Goal: Transaction & Acquisition: Purchase product/service

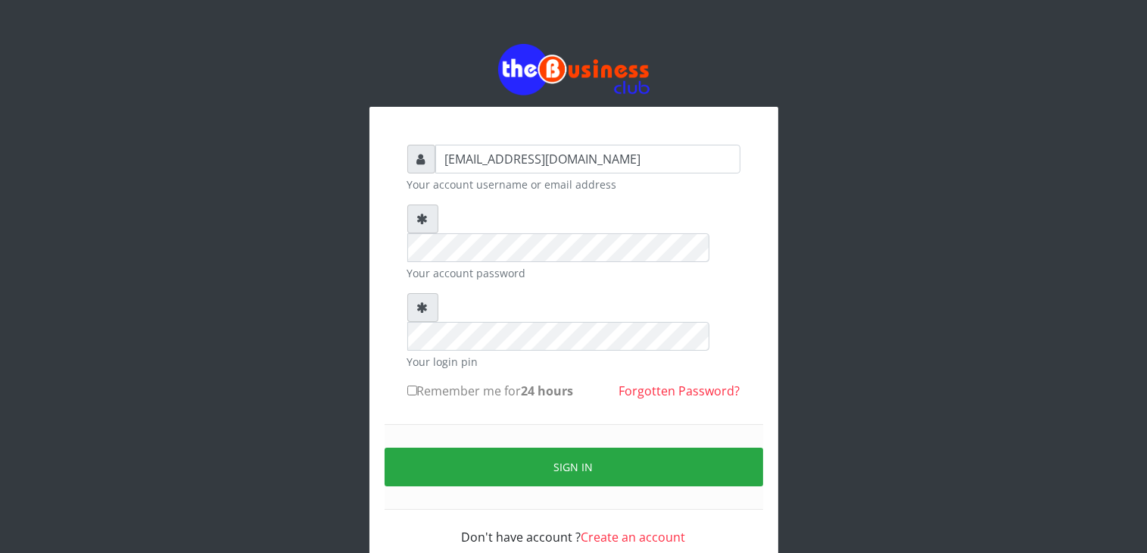
type input "talk2mesoji@yahoo.com"
click at [457, 382] on label "Remember me for 24 hours" at bounding box center [490, 391] width 167 height 18
click at [417, 385] on input "Remember me for 24 hours" at bounding box center [412, 390] width 10 height 10
checkbox input "true"
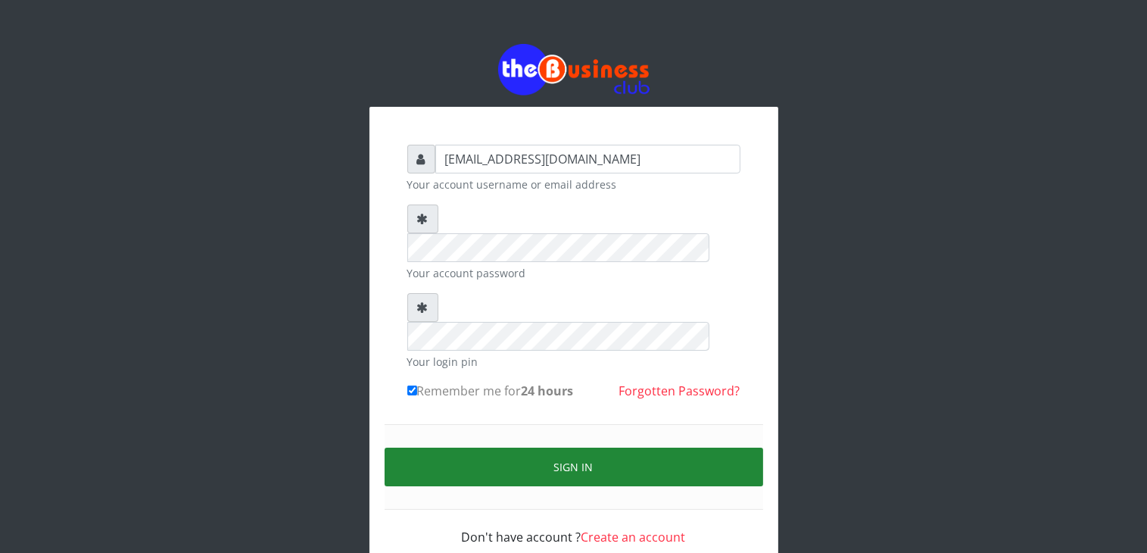
click at [556, 448] on button "Sign in" at bounding box center [574, 467] width 379 height 39
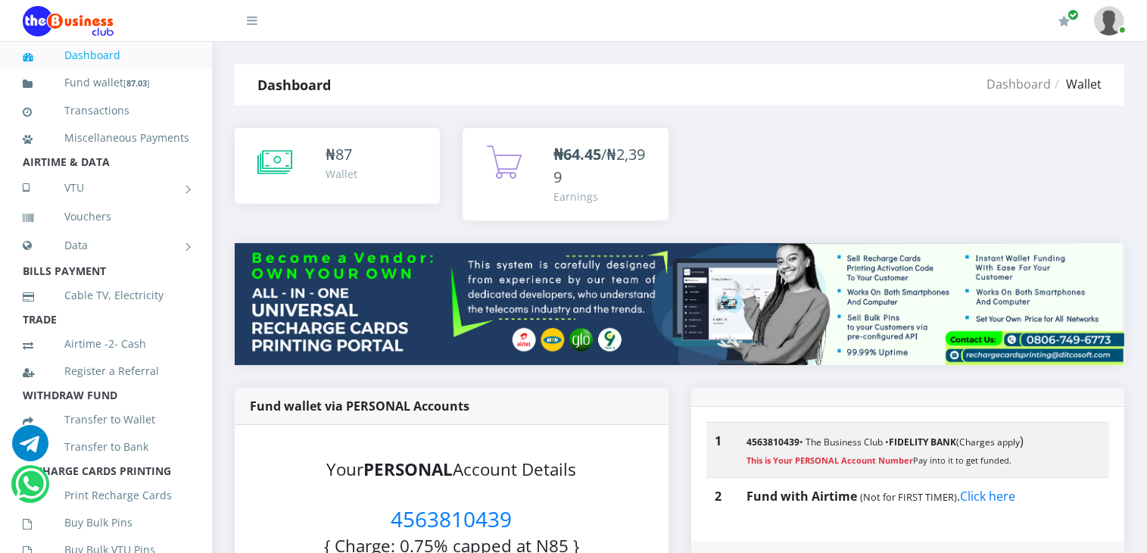
click at [75, 61] on link "Dashboard" at bounding box center [106, 55] width 167 height 35
click at [92, 83] on link "Fund wallet [ 87.03 ]" at bounding box center [106, 83] width 167 height 36
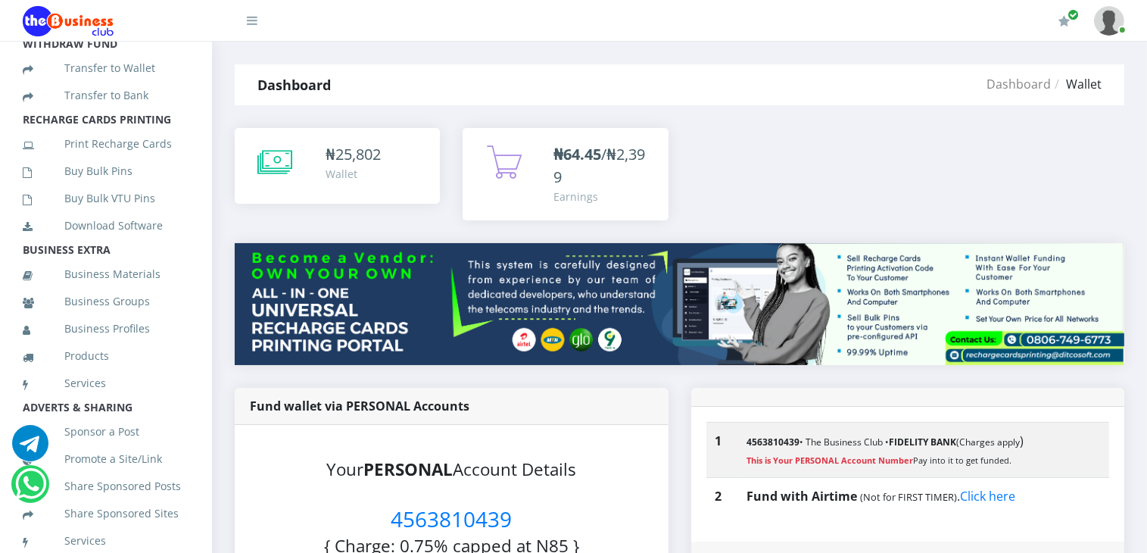
scroll to position [372, 0]
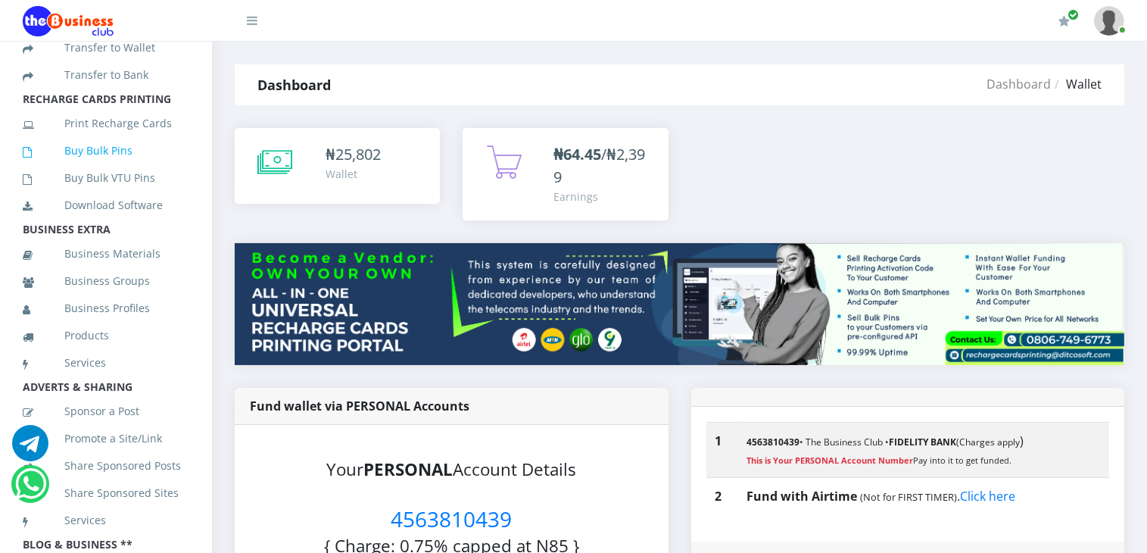
click at [77, 164] on link "Buy Bulk Pins" at bounding box center [106, 150] width 167 height 35
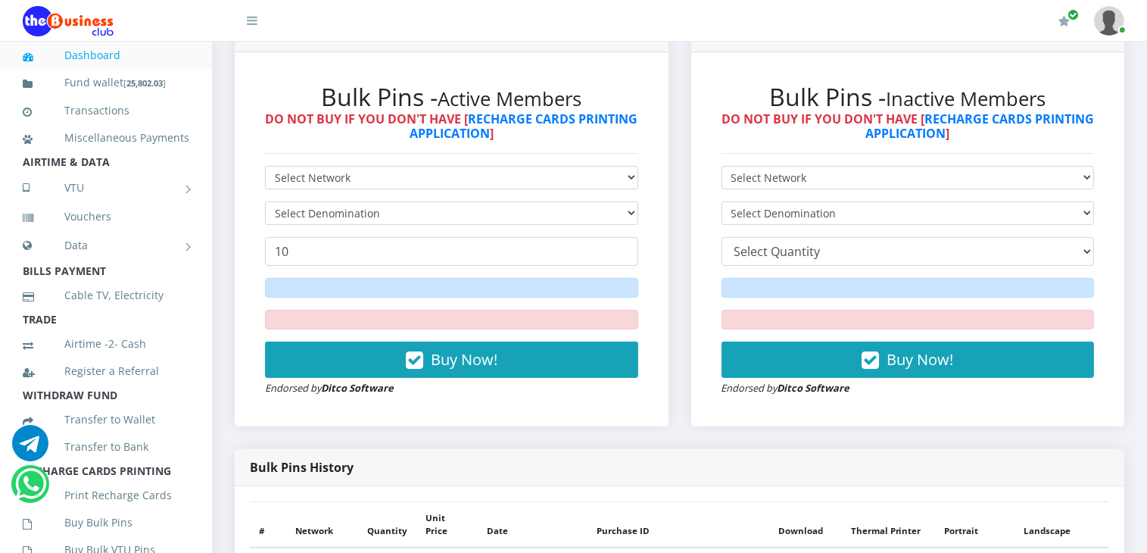
scroll to position [457, 0]
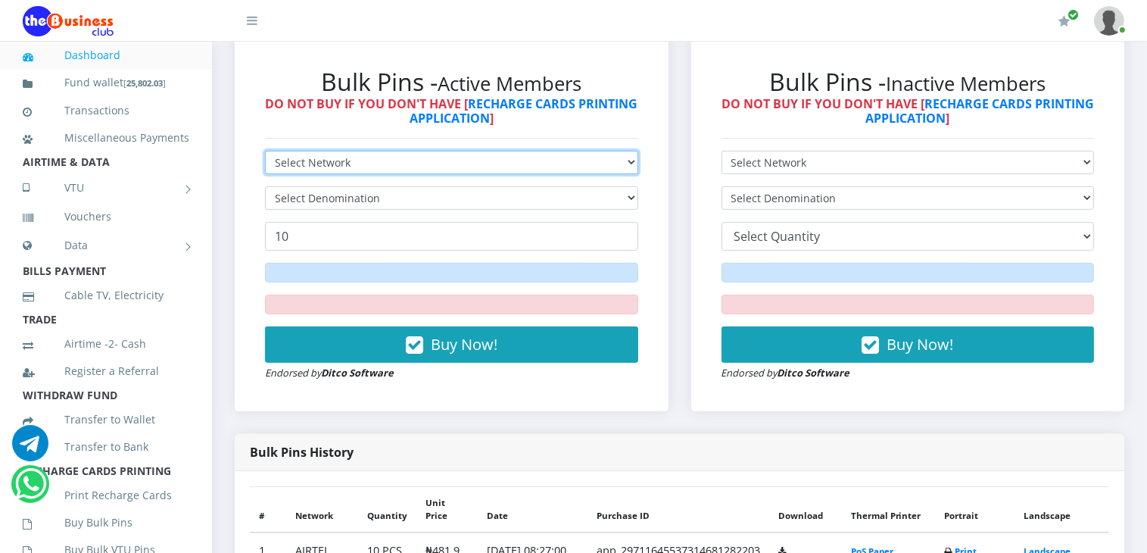
click at [532, 169] on select "Select Network MTN Globacom 9Mobile Airtel" at bounding box center [451, 162] width 373 height 23
click at [265, 151] on select "Select Network MTN Globacom 9Mobile Airtel" at bounding box center [451, 162] width 373 height 23
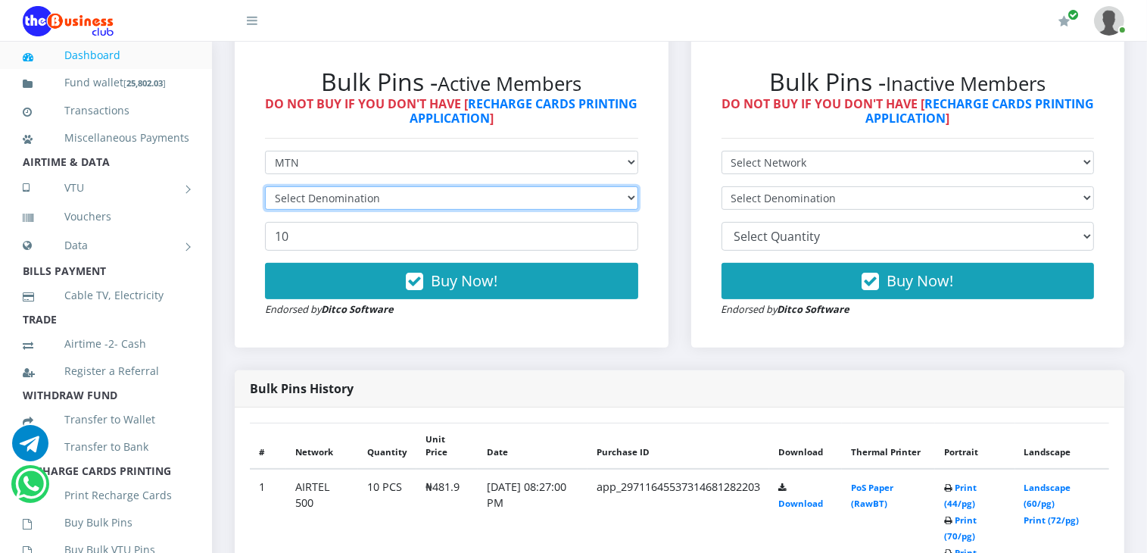
click at [462, 203] on select "Select Denomination" at bounding box center [451, 197] width 373 height 23
click at [443, 204] on select "Select Denomination" at bounding box center [451, 197] width 373 height 23
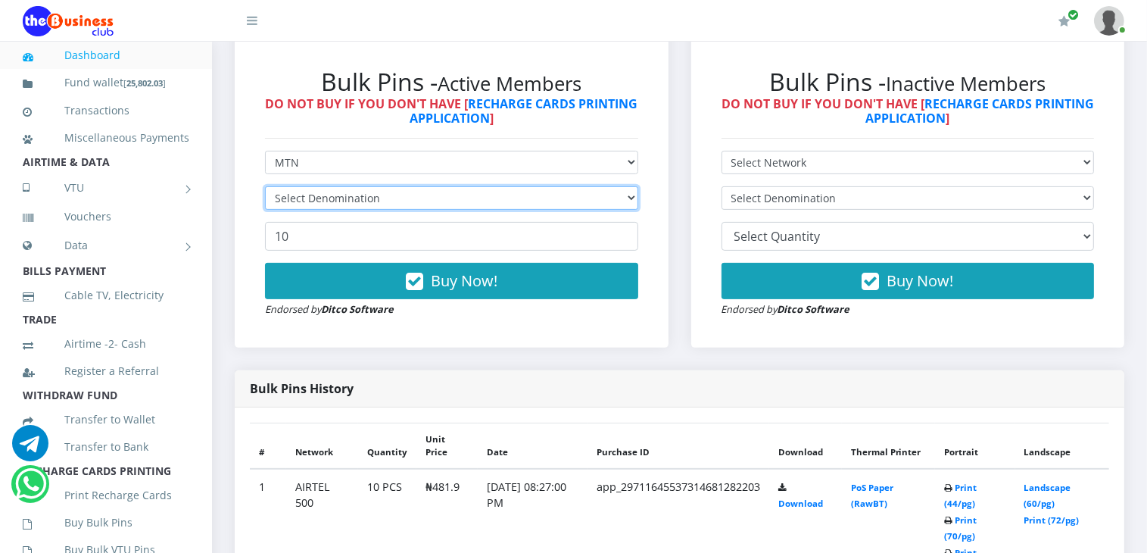
click at [585, 204] on select "Select Denomination" at bounding box center [451, 197] width 373 height 23
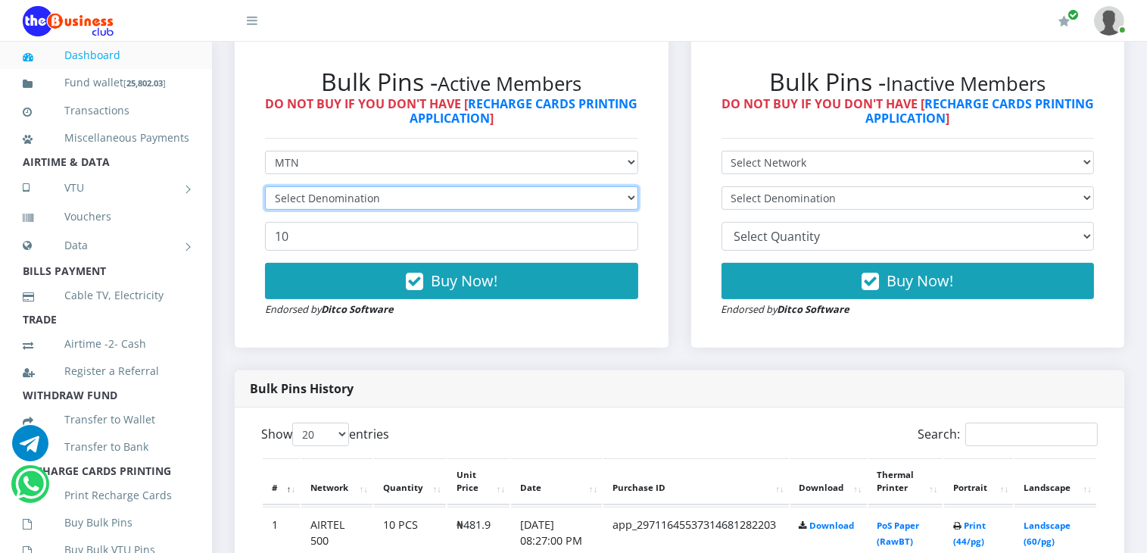
click at [582, 195] on select "Select Denomination" at bounding box center [451, 197] width 373 height 23
click at [615, 203] on select "Select Denomination" at bounding box center [451, 197] width 373 height 23
click at [681, 244] on div "Bulk Pins Downloads instantly (INACTIVE MEMBERS) Bulk Pins - Inactive Members D…" at bounding box center [908, 185] width 457 height 370
click at [627, 203] on select "Select Denomination" at bounding box center [451, 197] width 373 height 23
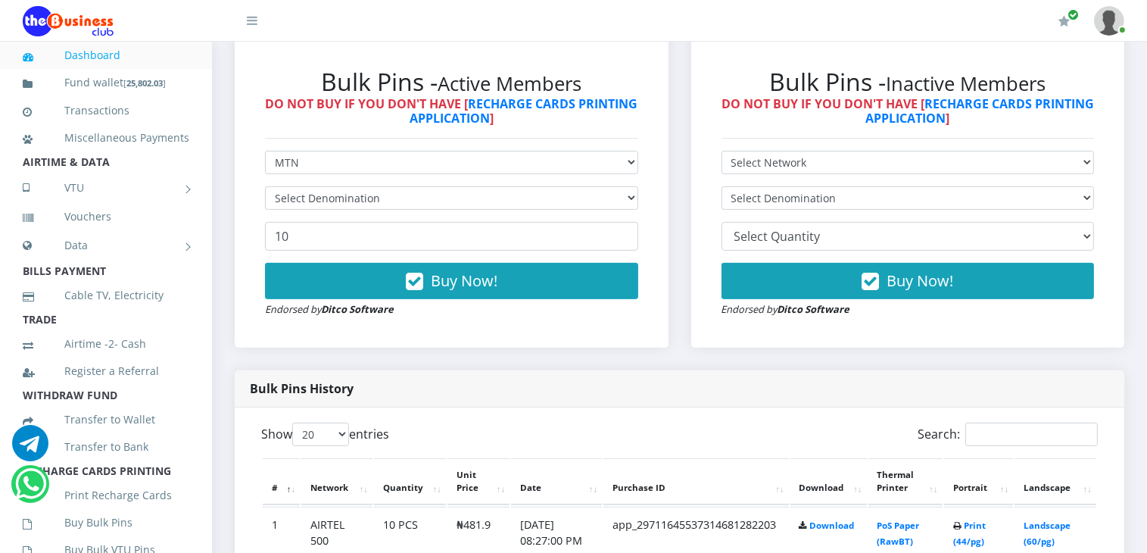
click at [660, 217] on div "Bulk Pins - Active Members DO NOT BUY IF YOU DON'T HAVE [ RECHARGE CARDS PRINTI…" at bounding box center [452, 192] width 434 height 310
click at [630, 198] on select "Select Denomination" at bounding box center [451, 197] width 373 height 23
click at [669, 221] on div "Bulk Pins Downloads instantly (ACTIVE MEMBERS) Bulk Pins - Active Members DO NO…" at bounding box center [451, 185] width 457 height 370
click at [630, 167] on select "Select Network MTN Globacom 9Mobile Airtel" at bounding box center [451, 162] width 373 height 23
click at [651, 201] on div "Bulk Pins - Active Members DO NOT BUY IF YOU DON'T HAVE [ RECHARGE CARDS PRINTI…" at bounding box center [452, 192] width 404 height 280
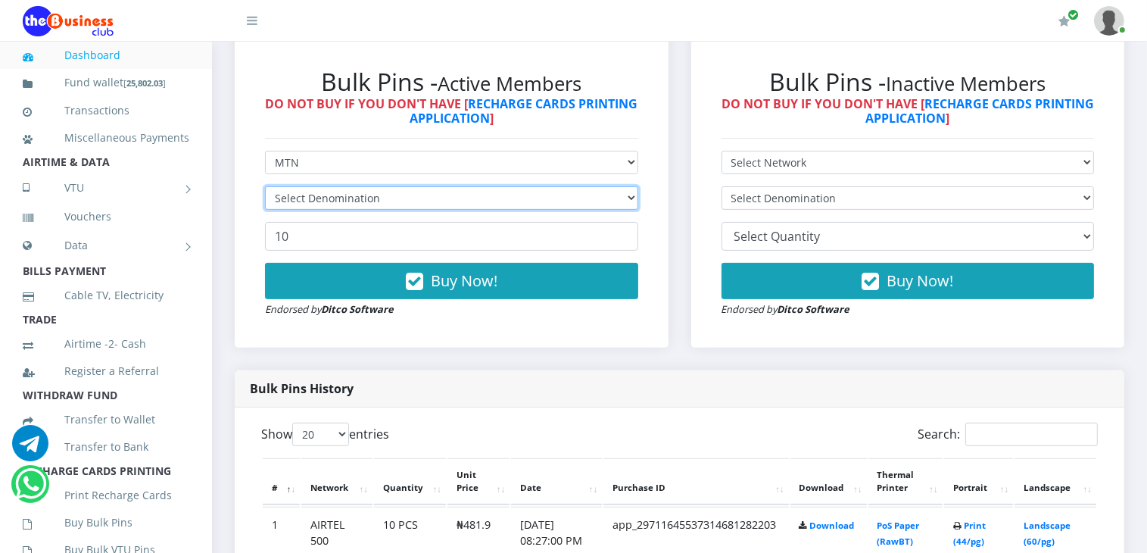
click at [625, 204] on select "Select Denomination" at bounding box center [451, 197] width 373 height 23
click at [687, 241] on div "Bulk Pins Downloads instantly (INACTIVE MEMBERS) Bulk Pins - Inactive Members D…" at bounding box center [908, 185] width 457 height 370
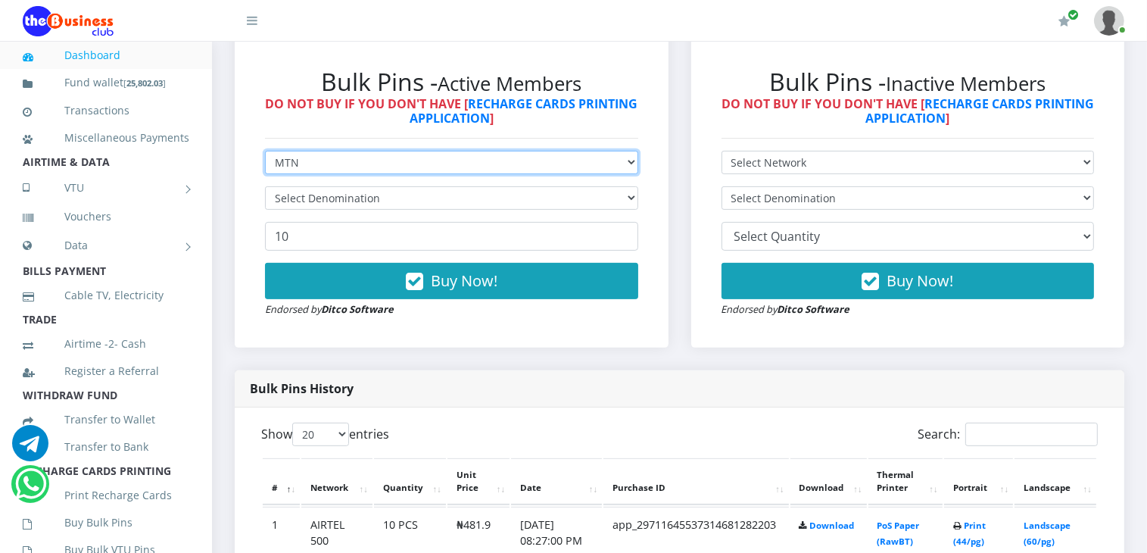
scroll to position [455, 0]
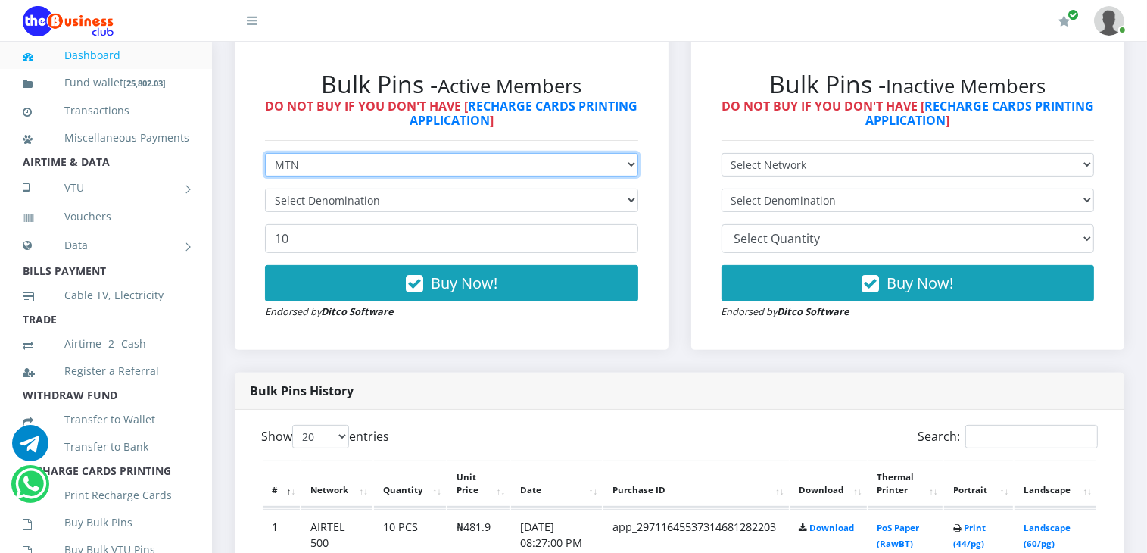
click at [625, 169] on select "Select Network MTN Globacom 9Mobile Airtel" at bounding box center [451, 164] width 373 height 23
select select "Airtel"
click at [265, 153] on select "Select Network MTN Globacom 9Mobile Airtel" at bounding box center [451, 164] width 373 height 23
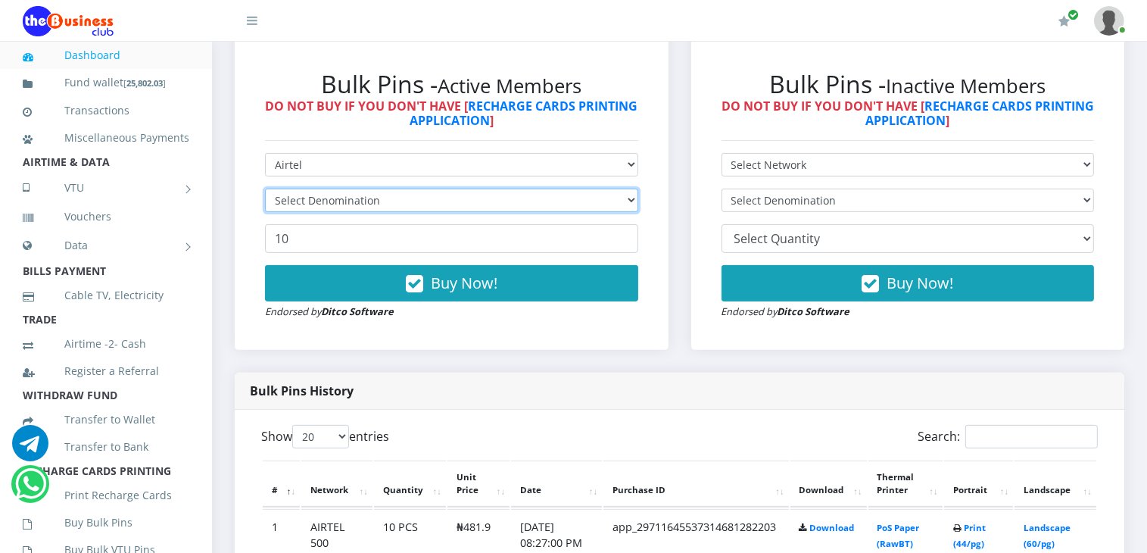
click at [626, 201] on select "Select Denomination" at bounding box center [451, 200] width 373 height 23
click at [674, 204] on div "Bulk Pins Downloads instantly (ACTIVE MEMBERS) Bulk Pins - Active Members DO NO…" at bounding box center [451, 187] width 457 height 370
click at [621, 201] on select "Select Denomination" at bounding box center [451, 200] width 373 height 23
select select "96.38-100"
click at [265, 189] on select "Select Denomination Airtel NGN100 - ₦96.38 Airtel NGN200 - ₦192.76 Airtel NGN50…" at bounding box center [451, 200] width 373 height 23
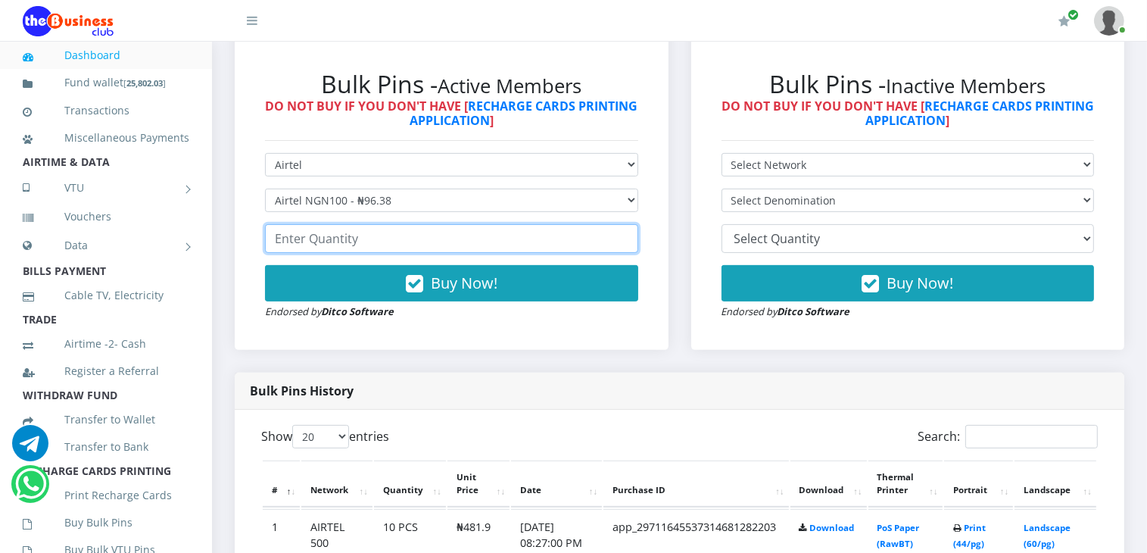
click at [565, 241] on input "number" at bounding box center [451, 238] width 373 height 29
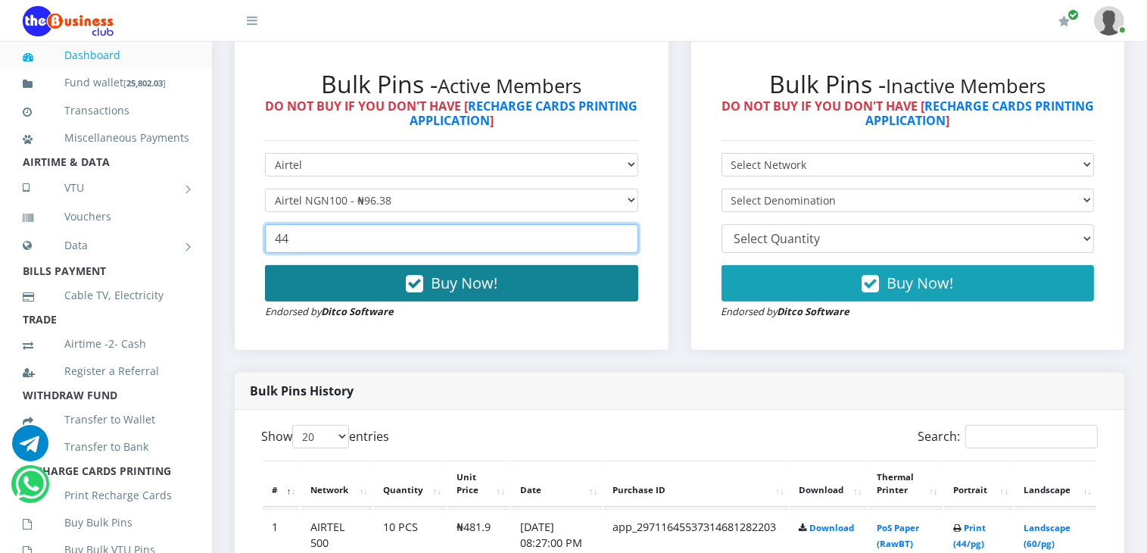
type input "44"
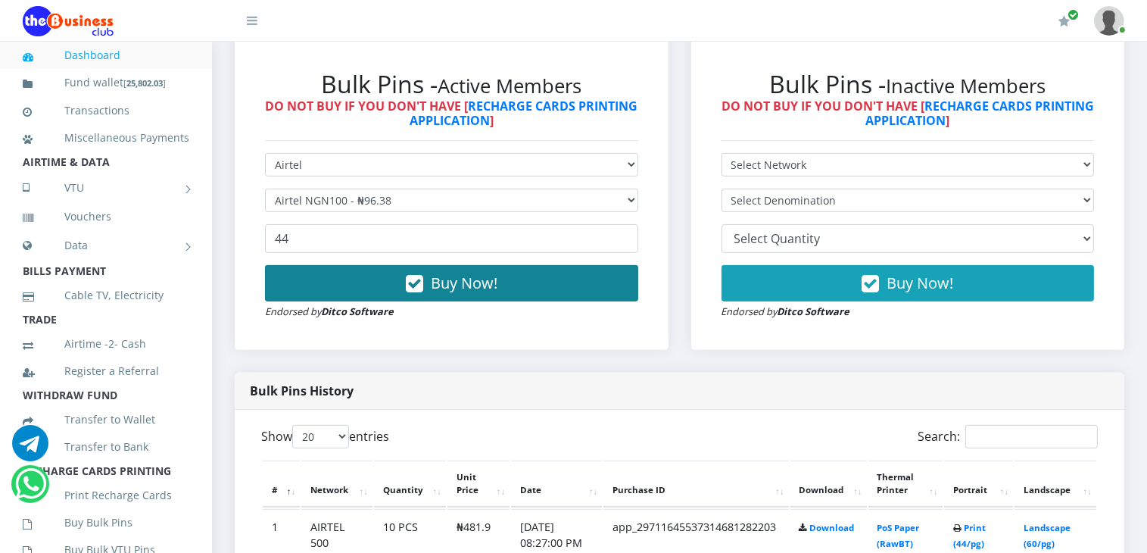
click at [498, 282] on button "Buy Now!" at bounding box center [451, 283] width 373 height 36
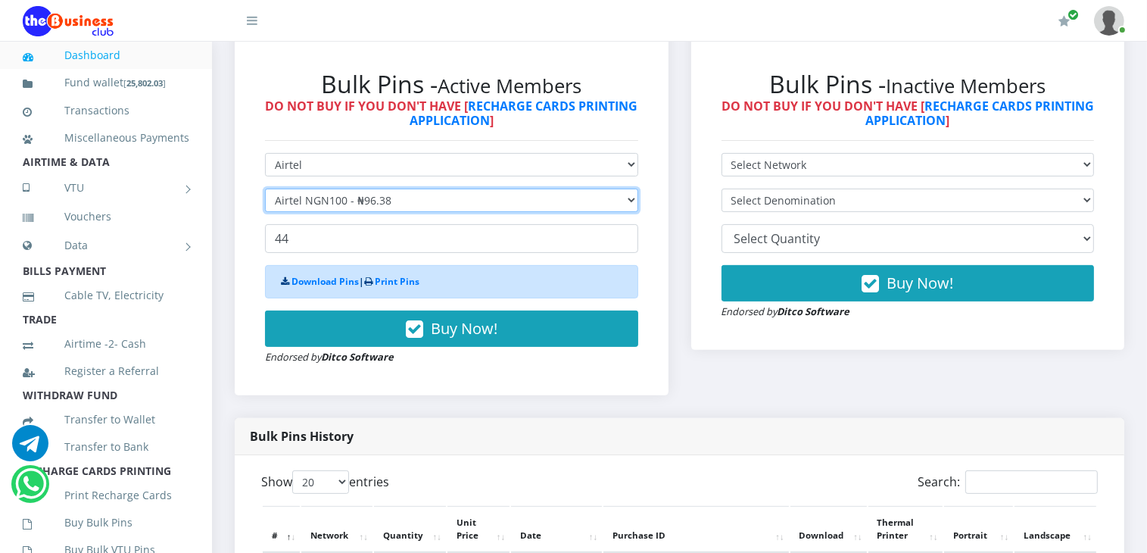
click at [484, 206] on select "Select Denomination Airtel NGN100 - ₦96.38 Airtel NGN200 - ₦192.76 Airtel NGN50…" at bounding box center [451, 200] width 373 height 23
select select "192.76-200"
click at [265, 189] on select "Select Denomination Airtel NGN100 - ₦96.38 Airtel NGN200 - ₦192.76 Airtel NGN50…" at bounding box center [451, 200] width 373 height 23
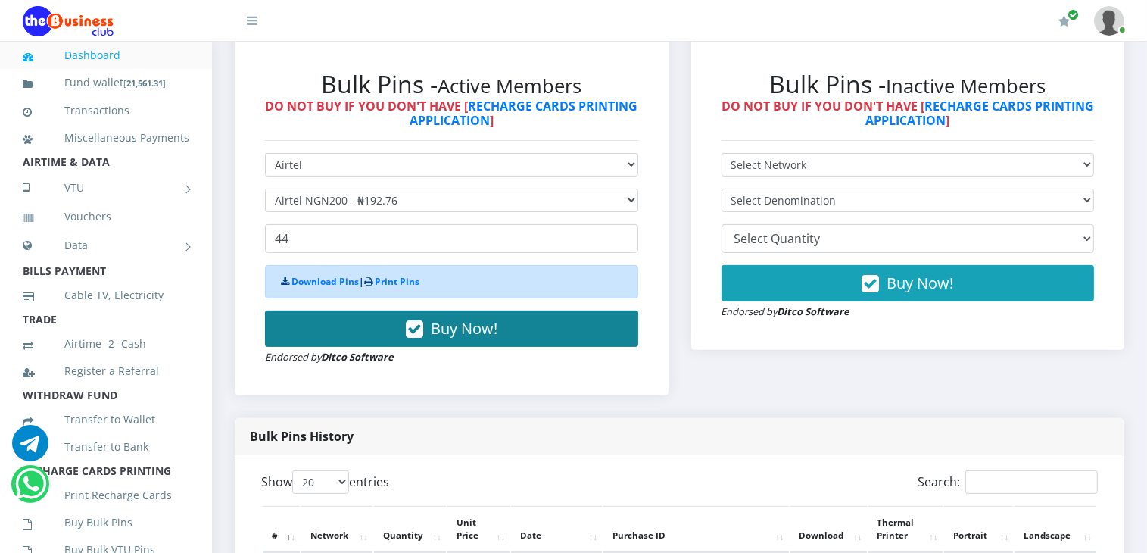
click at [466, 329] on span "Buy Now!" at bounding box center [464, 328] width 67 height 20
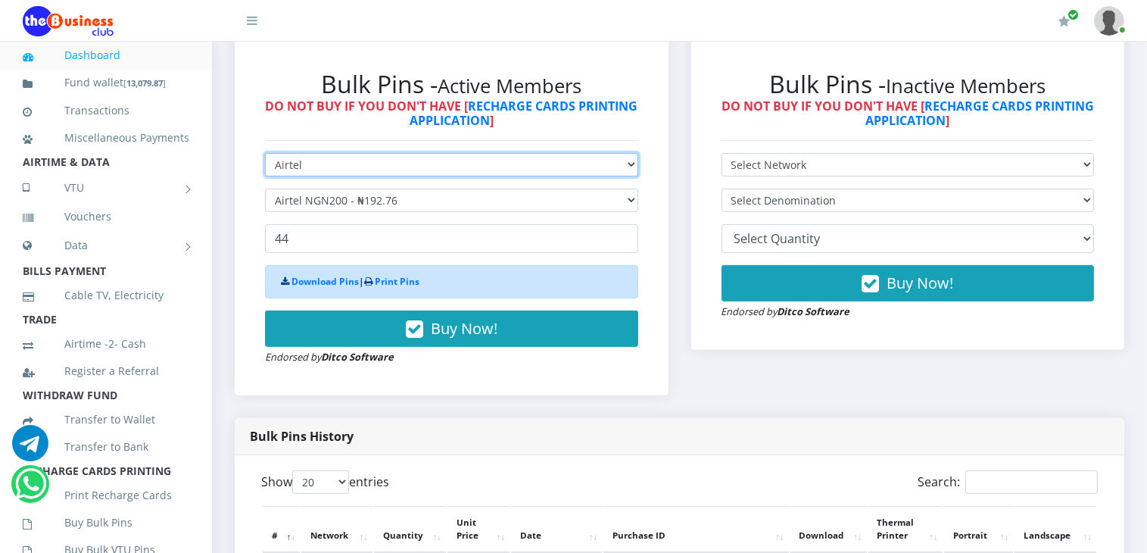
click at [442, 162] on select "Select Network MTN Globacom 9Mobile Airtel" at bounding box center [451, 164] width 373 height 23
select select "MTN"
click at [265, 153] on select "Select Network MTN Globacom 9Mobile Airtel" at bounding box center [451, 164] width 373 height 23
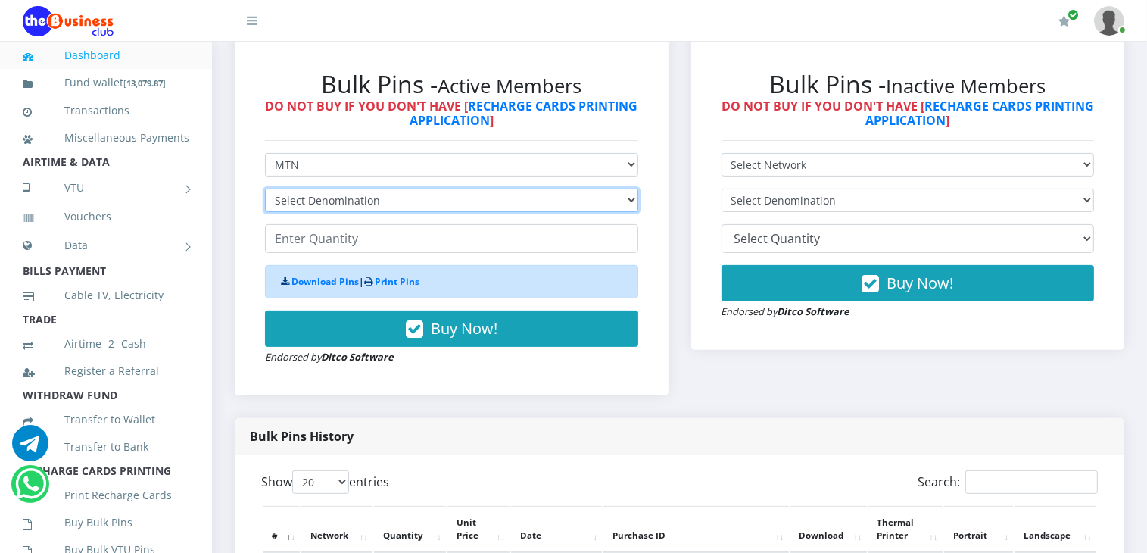
click at [416, 210] on select "Select Denomination MTN NGN100 - ₦96.99 MTN NGN200 - ₦193.98 MTN NGN400 - ₦387.…" at bounding box center [451, 200] width 373 height 23
select select "96.99-100"
click at [265, 189] on select "Select Denomination MTN NGN100 - ₦96.99 MTN NGN200 - ₦193.98 MTN NGN400 - ₦387.…" at bounding box center [451, 200] width 373 height 23
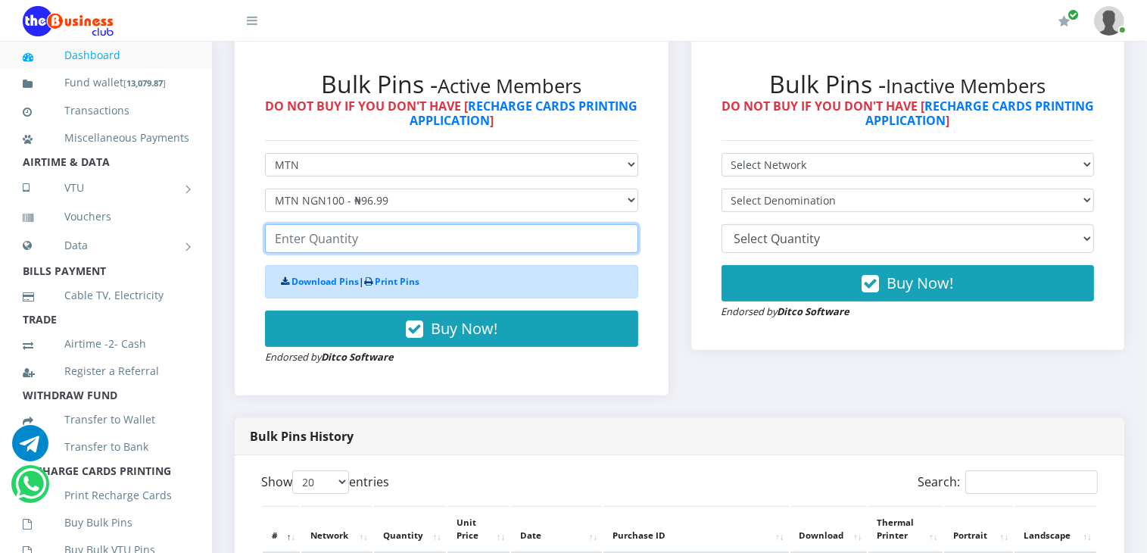
click at [402, 240] on input "number" at bounding box center [451, 238] width 373 height 29
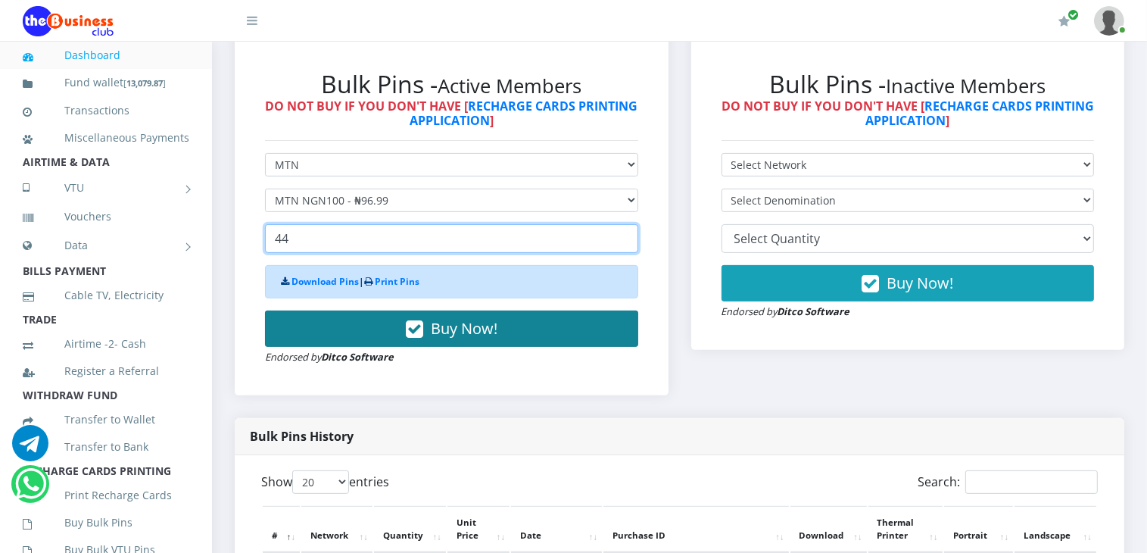
type input "44"
click at [448, 332] on span "Buy Now!" at bounding box center [464, 328] width 67 height 20
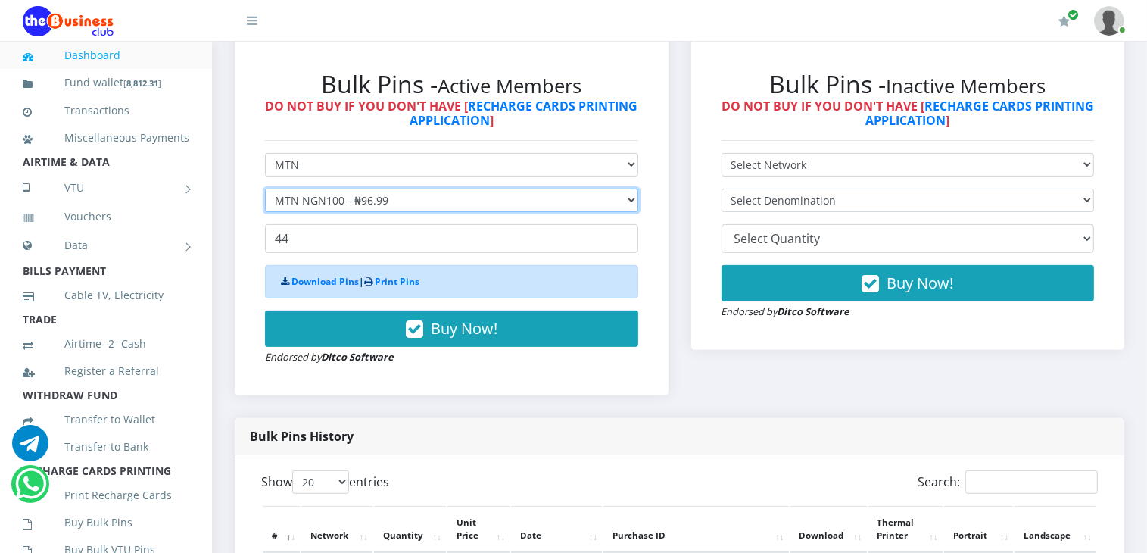
click at [461, 202] on select "Select Denomination MTN NGN100 - ₦96.99 MTN NGN200 - ₦193.98 MTN NGN400 - ₦387.…" at bounding box center [451, 200] width 373 height 23
select select "193.98-200"
click at [265, 189] on select "Select Denomination MTN NGN100 - ₦96.99 MTN NGN200 - ₦193.98 MTN NGN400 - ₦387.…" at bounding box center [451, 200] width 373 height 23
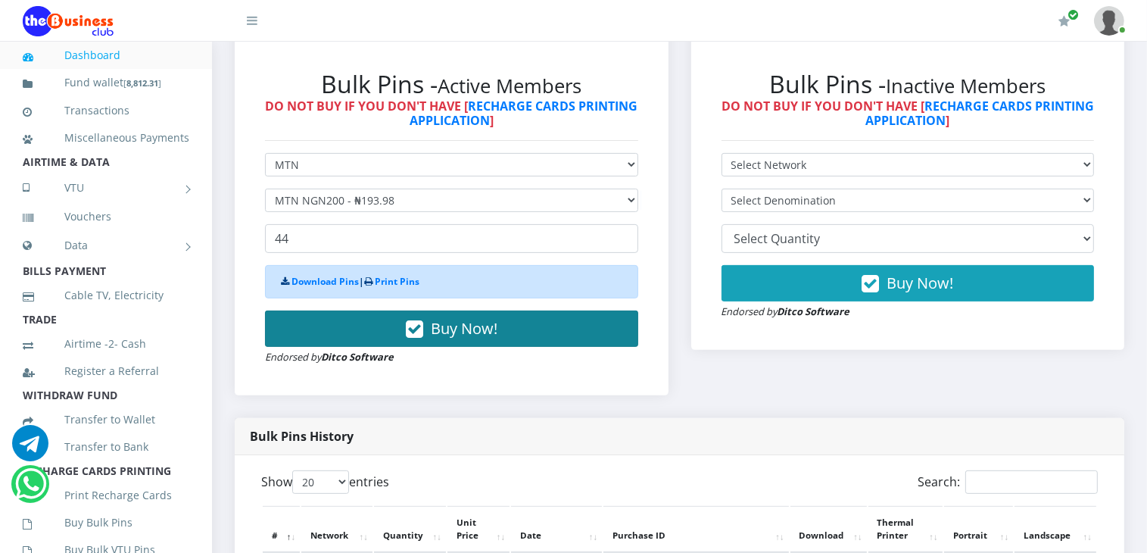
click at [470, 330] on span "Buy Now!" at bounding box center [464, 328] width 67 height 20
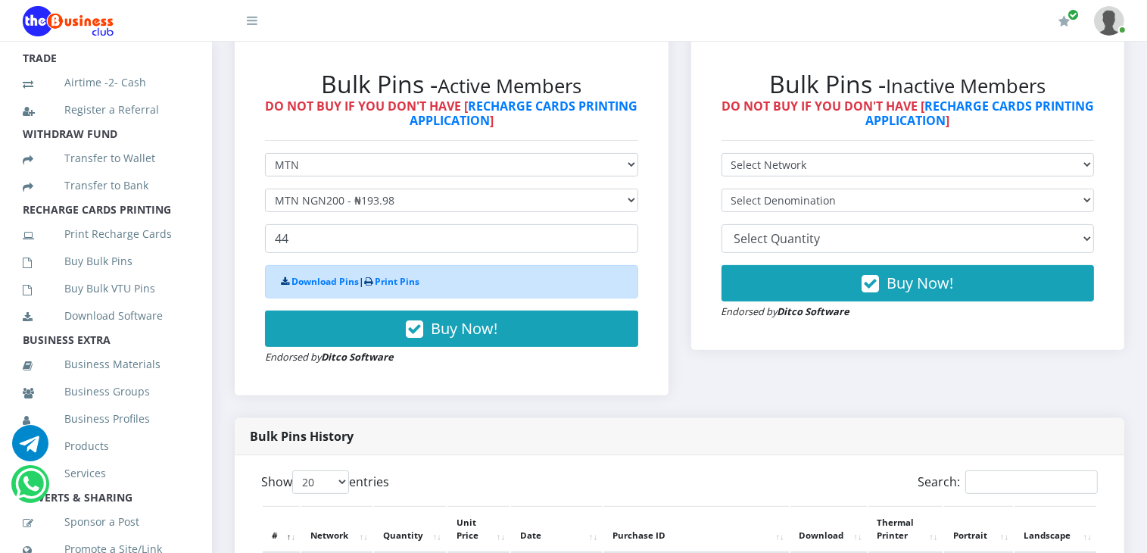
scroll to position [281, 0]
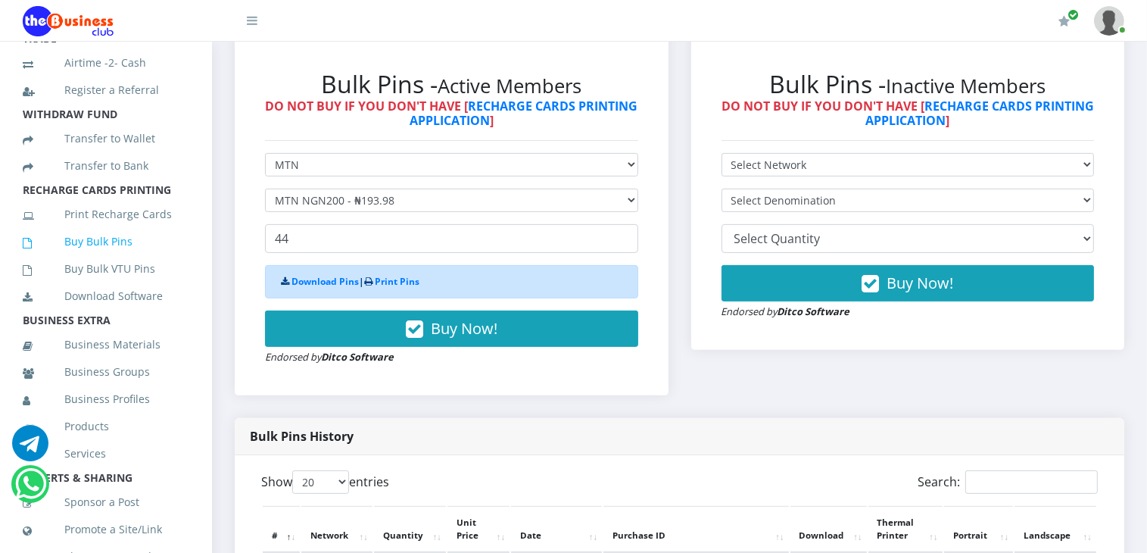
click at [85, 259] on link "Buy Bulk Pins" at bounding box center [106, 241] width 167 height 35
click at [89, 258] on link "Buy Bulk Pins" at bounding box center [106, 241] width 167 height 35
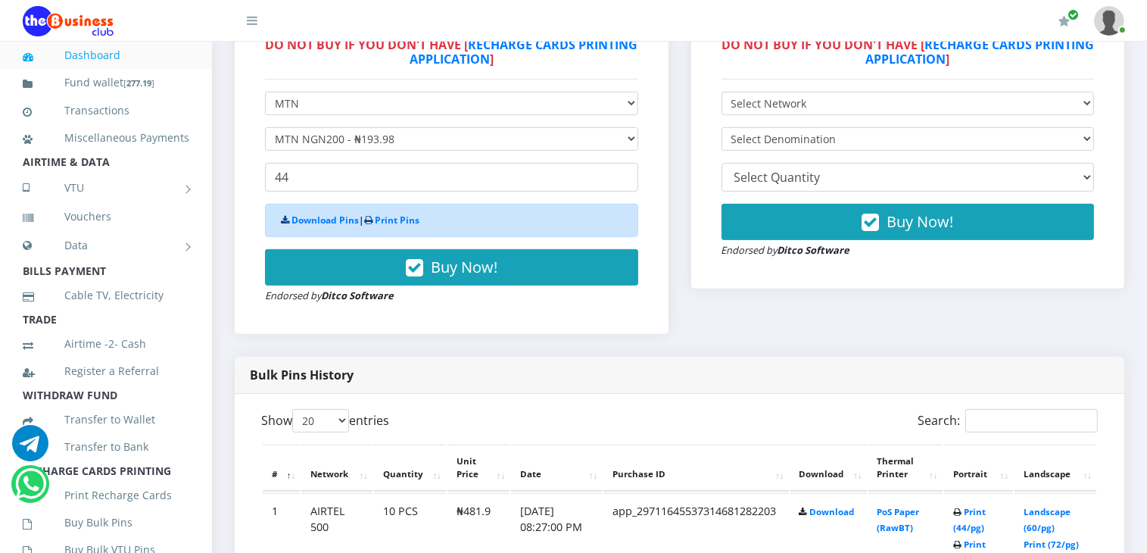
scroll to position [0, 0]
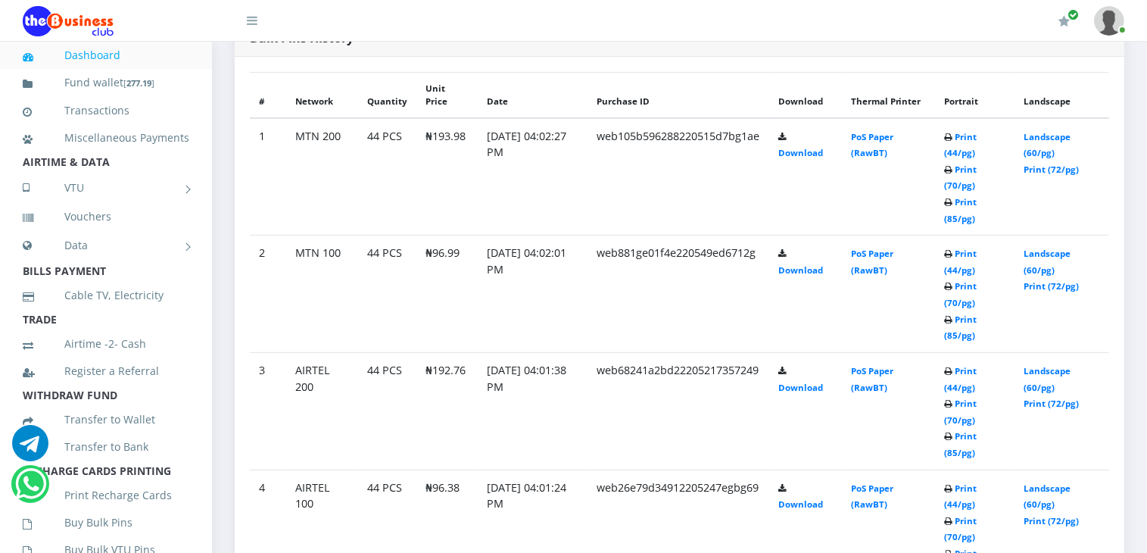
click at [83, 53] on link "Dashboard" at bounding box center [106, 55] width 167 height 35
